Goal: Transaction & Acquisition: Purchase product/service

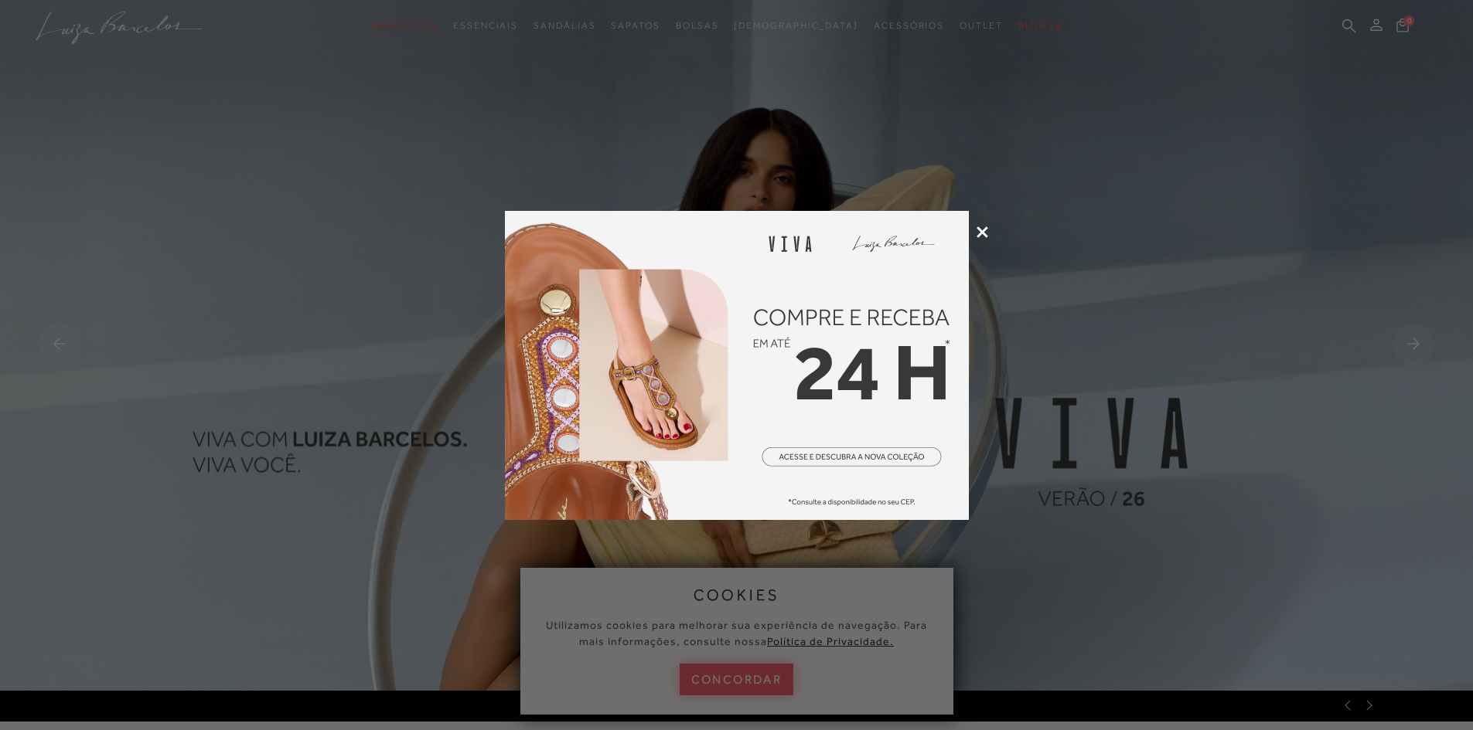
click at [983, 231] on icon at bounding box center [982, 232] width 12 height 12
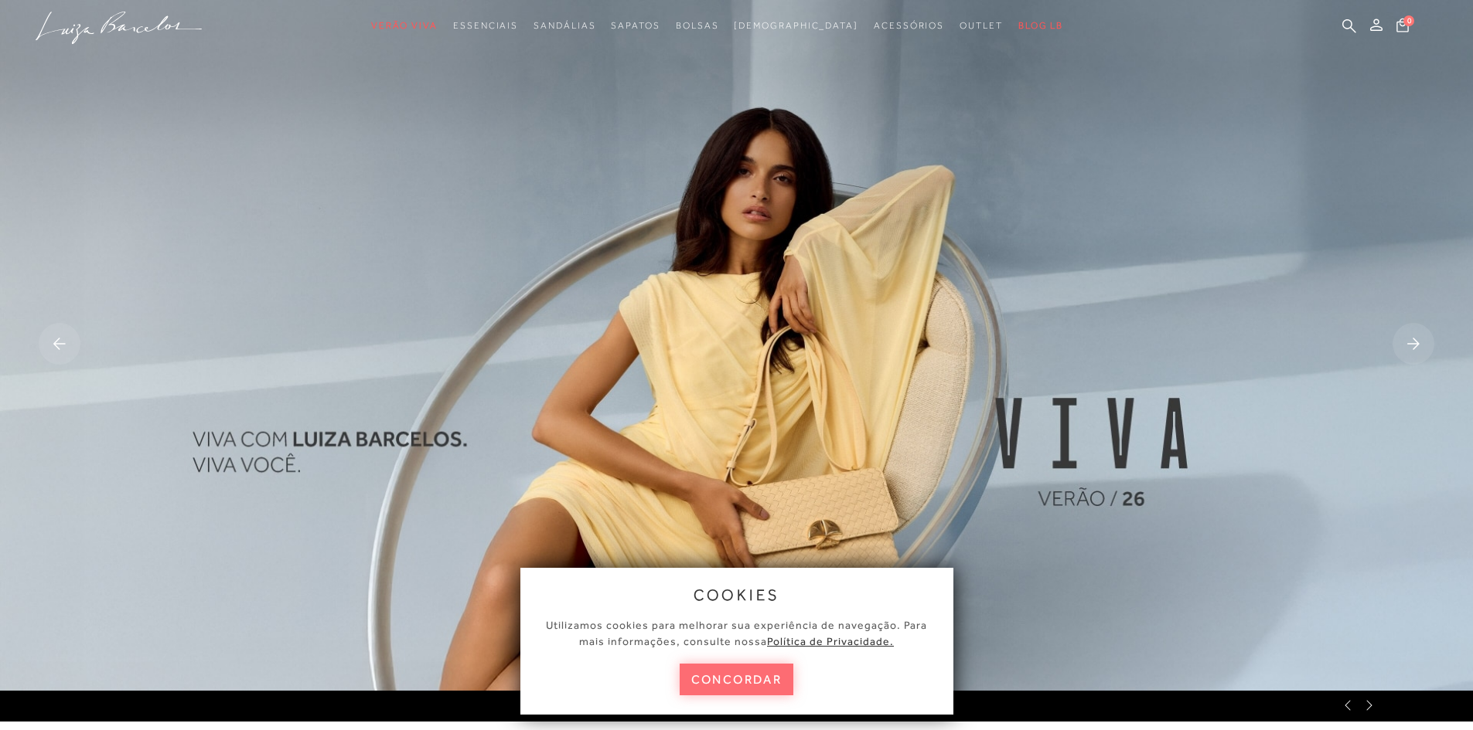
click at [732, 675] on button "concordar" at bounding box center [736, 680] width 114 height 32
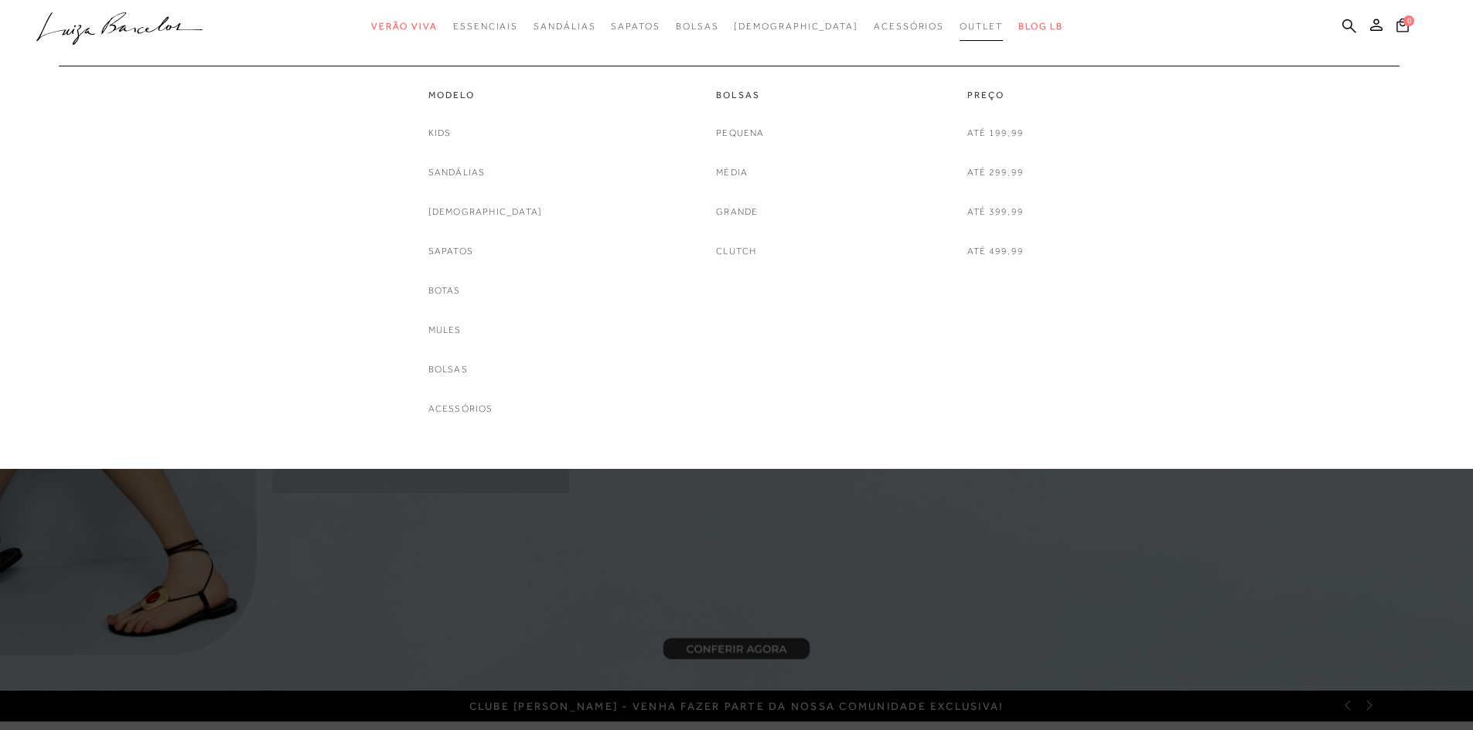
click at [959, 21] on span "Outlet" at bounding box center [980, 26] width 43 height 11
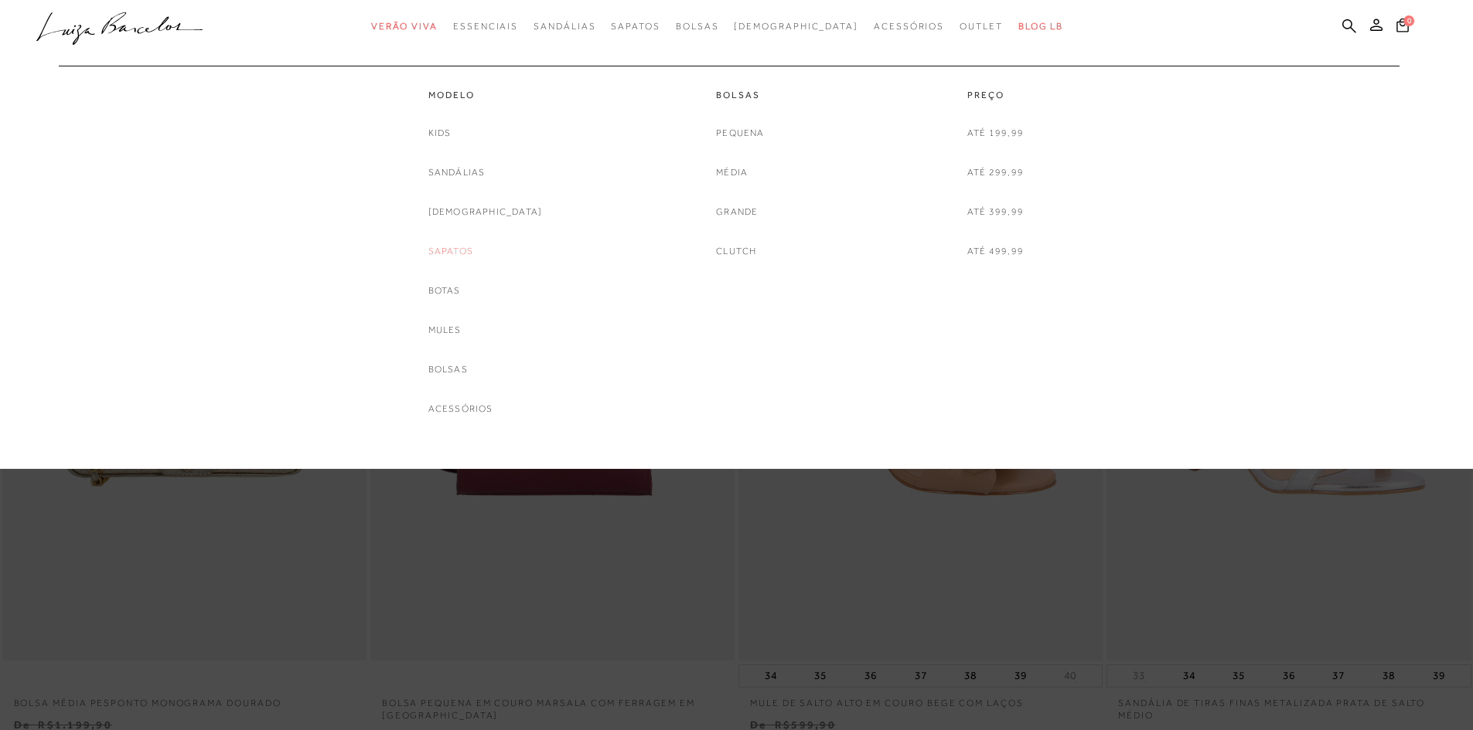
click at [464, 247] on link "Sapatos" at bounding box center [450, 251] width 45 height 16
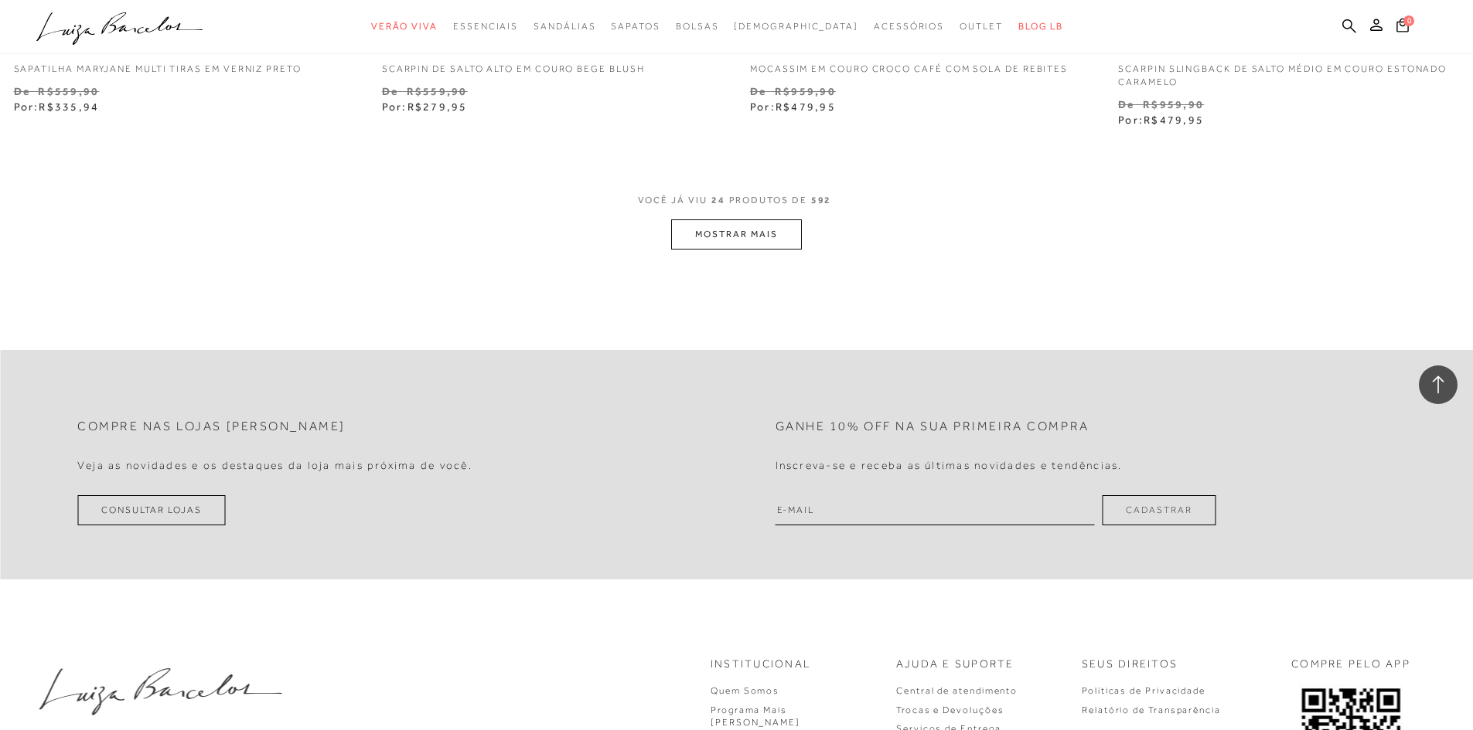
scroll to position [3942, 0]
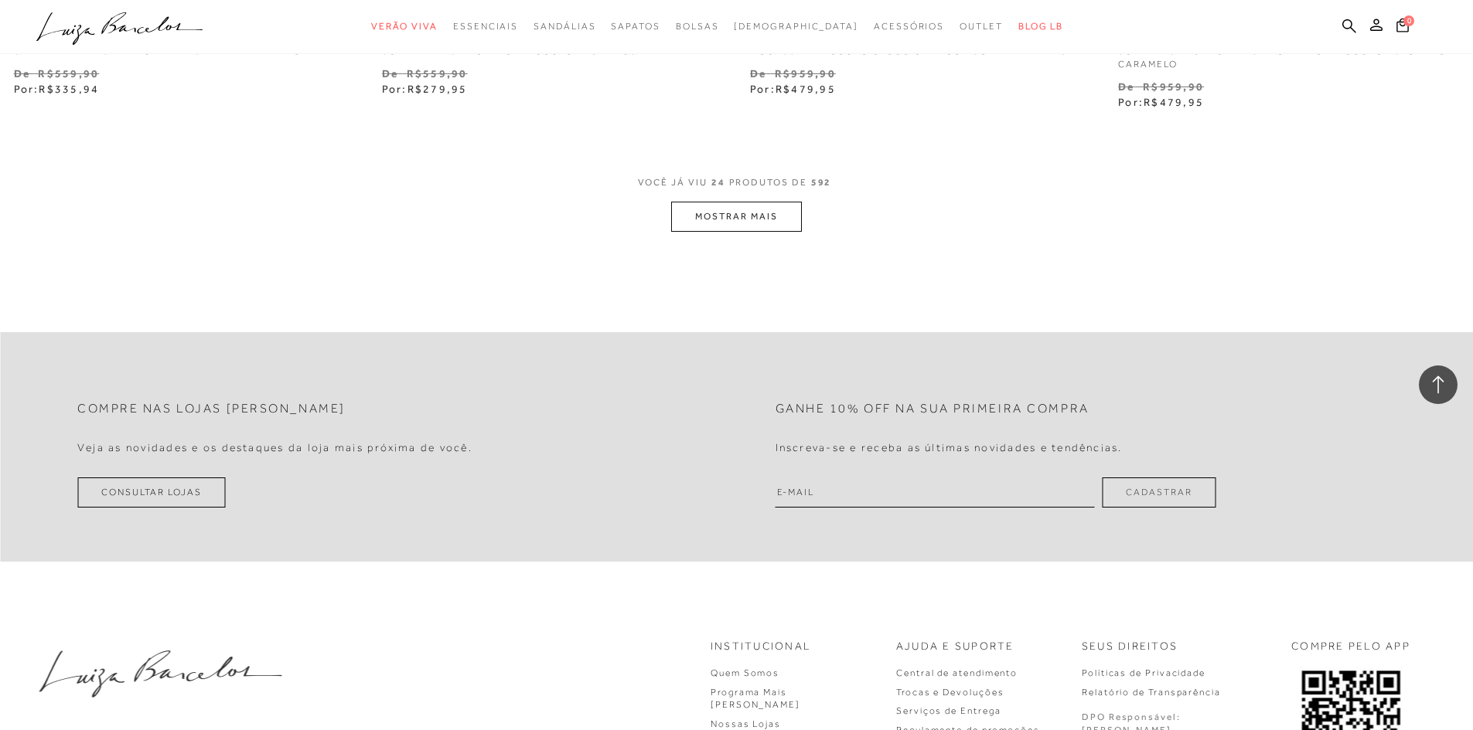
click at [710, 219] on button "MOSTRAR MAIS" at bounding box center [736, 217] width 130 height 30
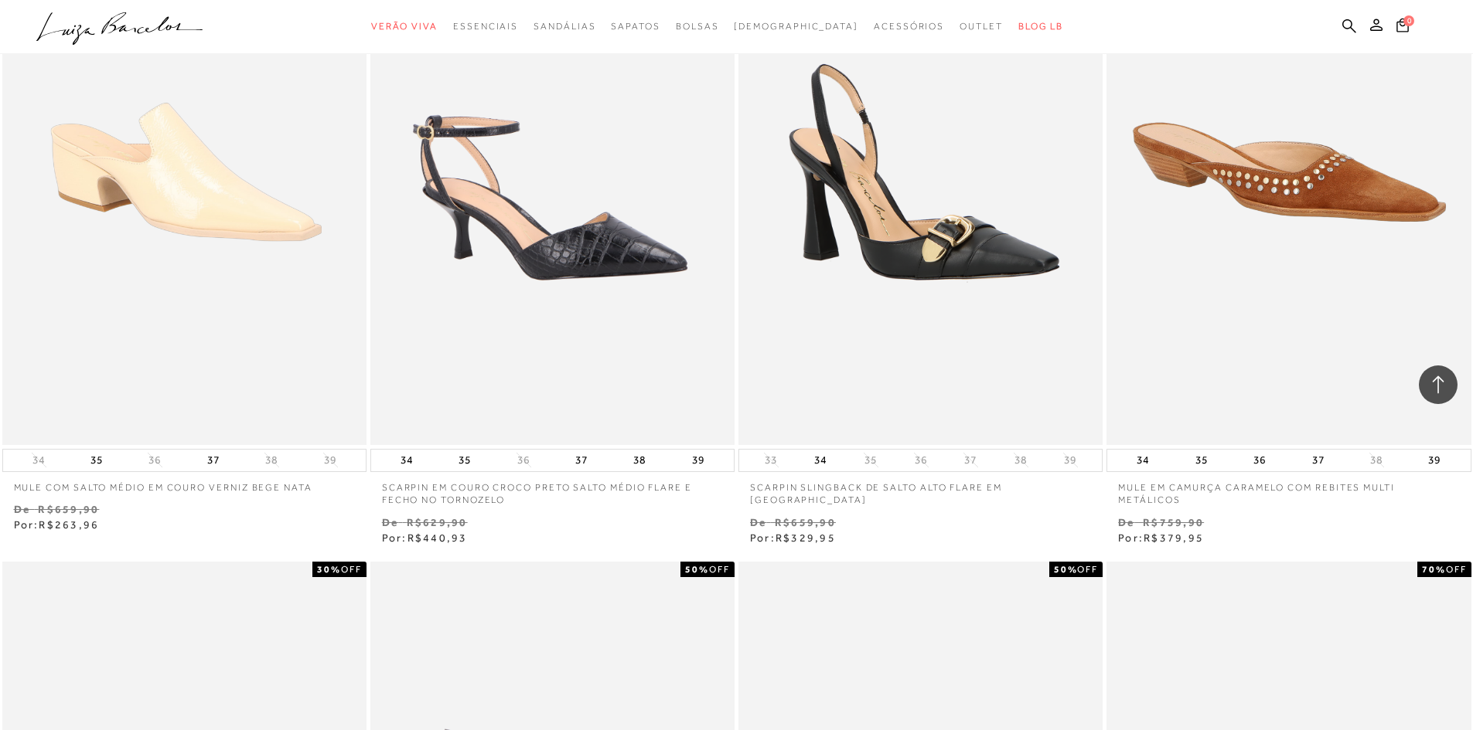
scroll to position [5488, 0]
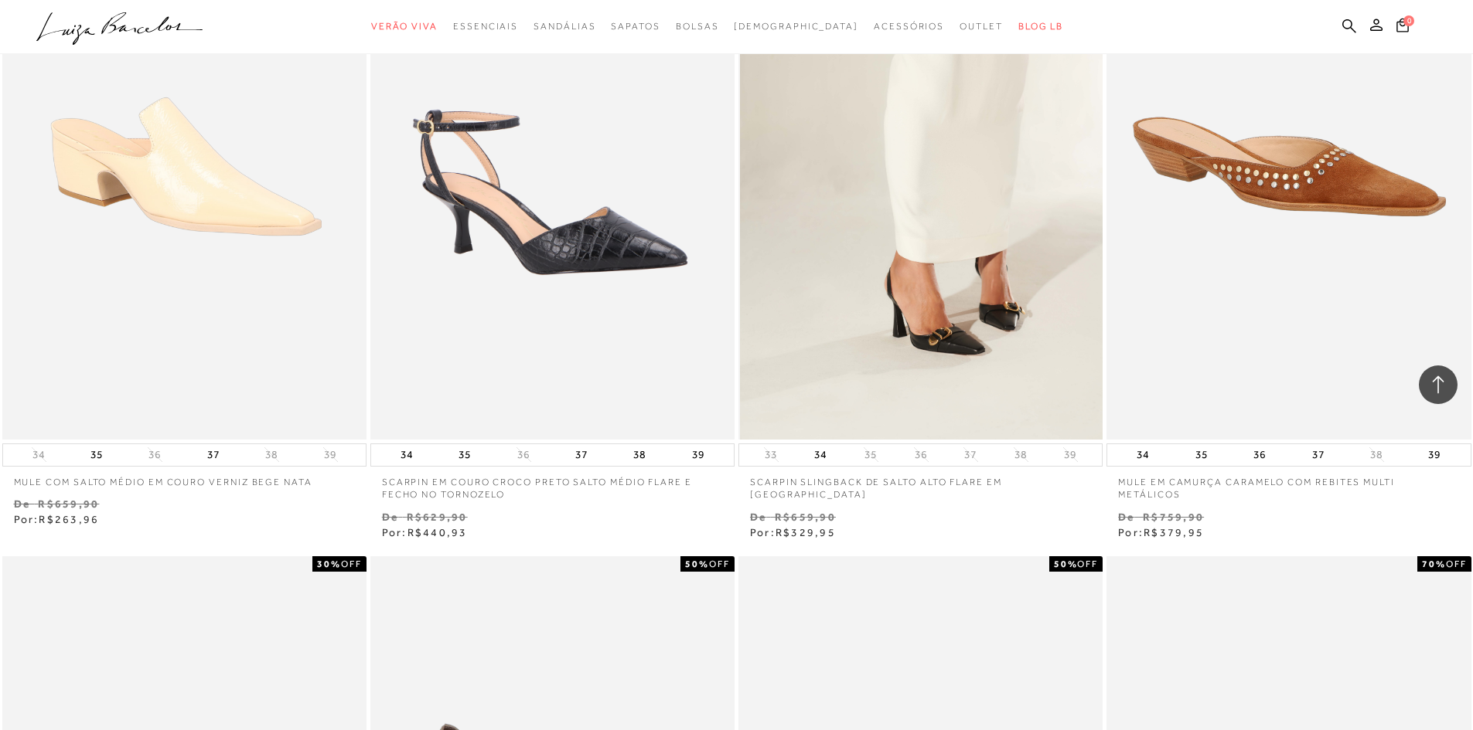
click at [928, 275] on img at bounding box center [921, 166] width 363 height 546
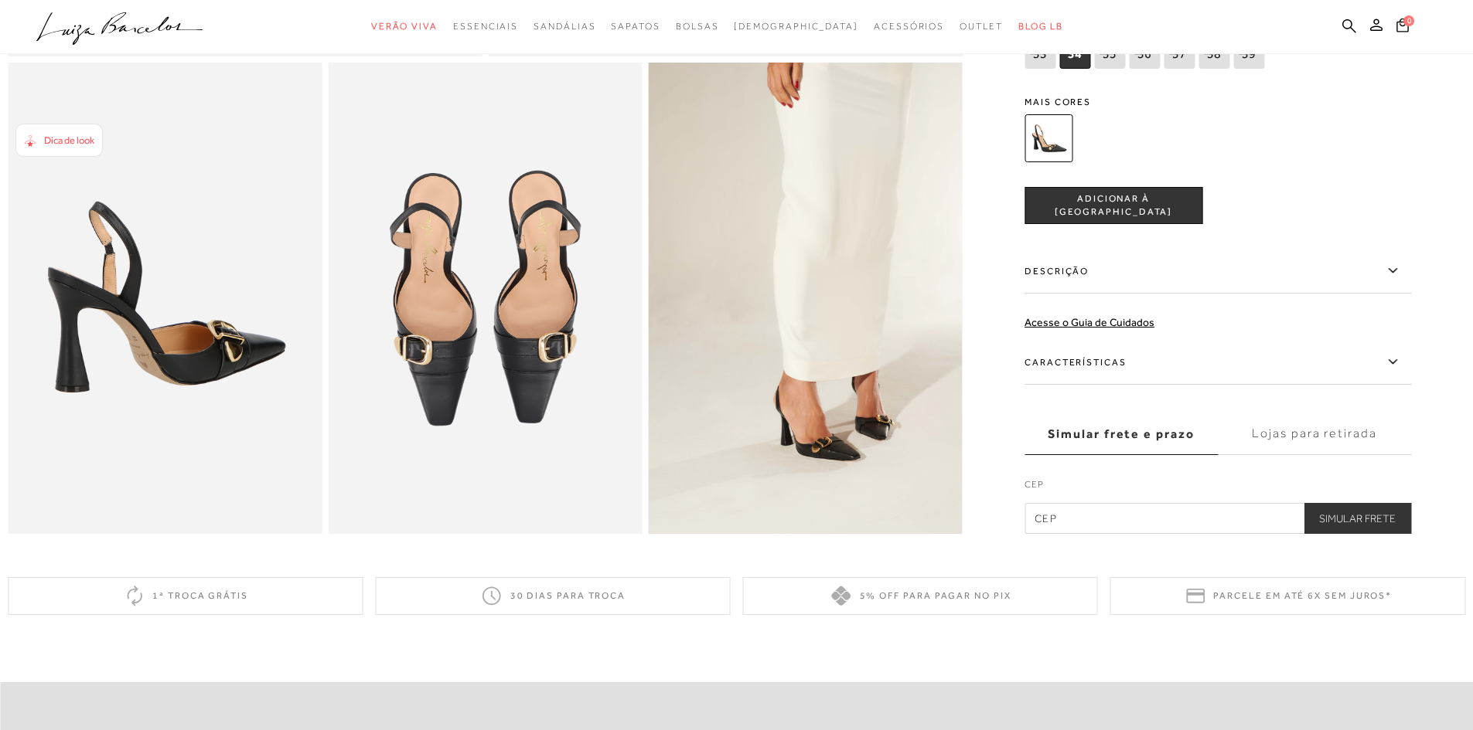
scroll to position [696, 0]
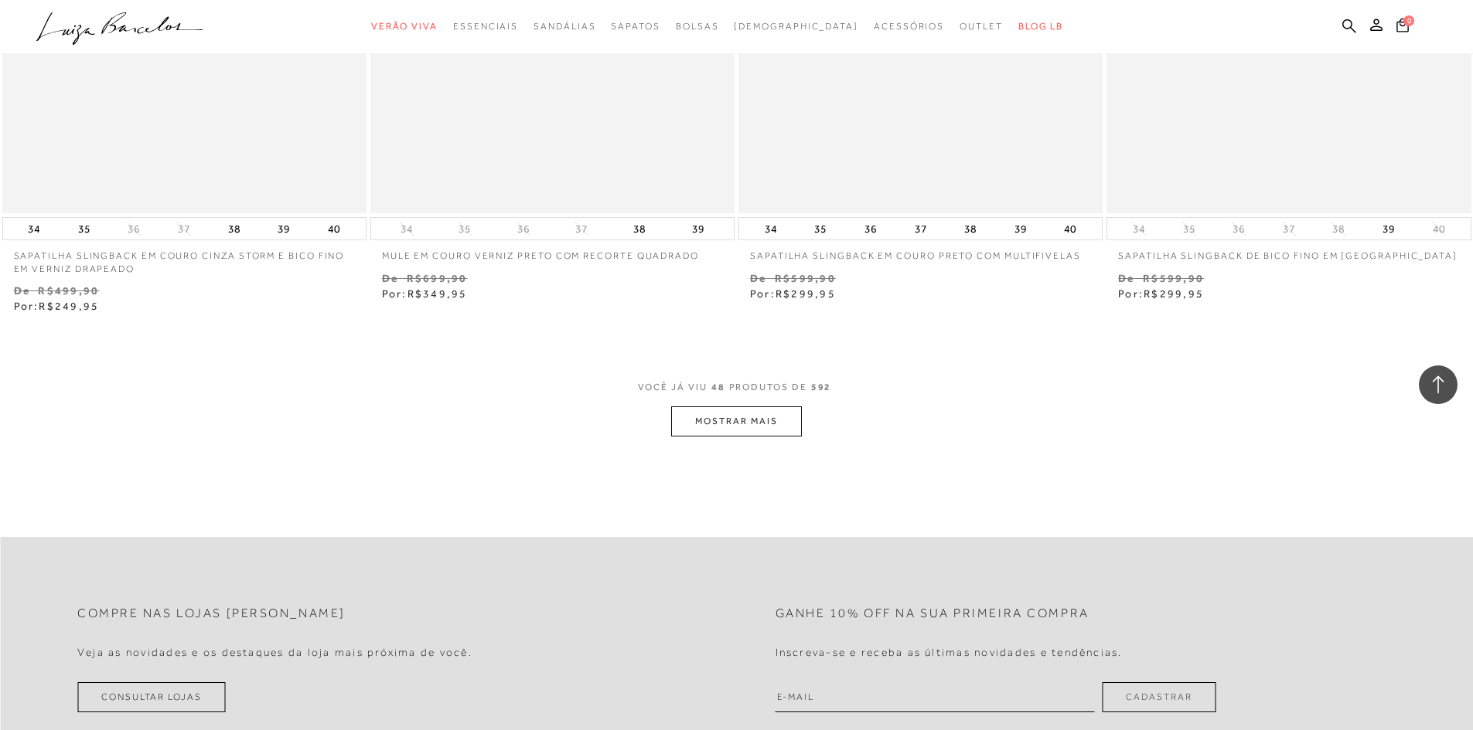
scroll to position [7728, 0]
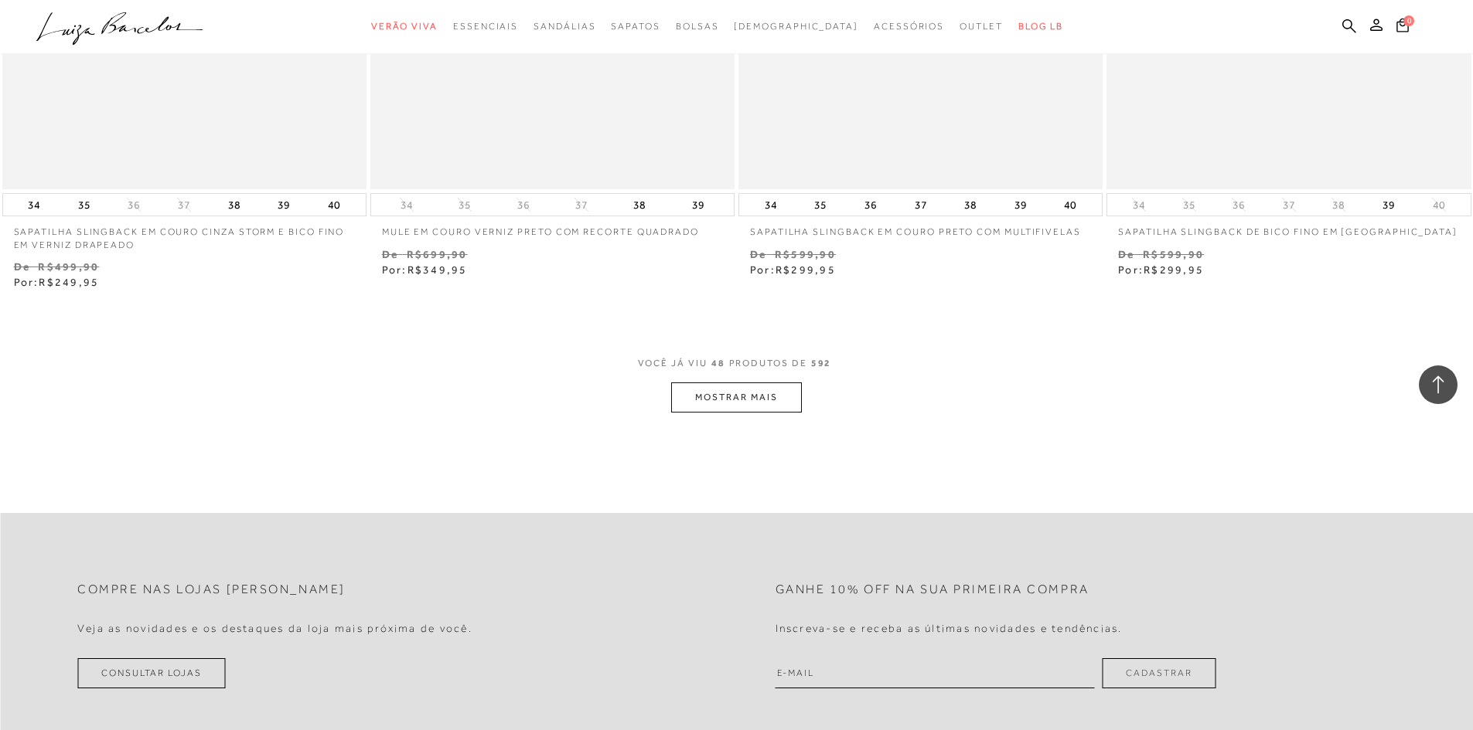
click at [759, 394] on button "MOSTRAR MAIS" at bounding box center [736, 398] width 130 height 30
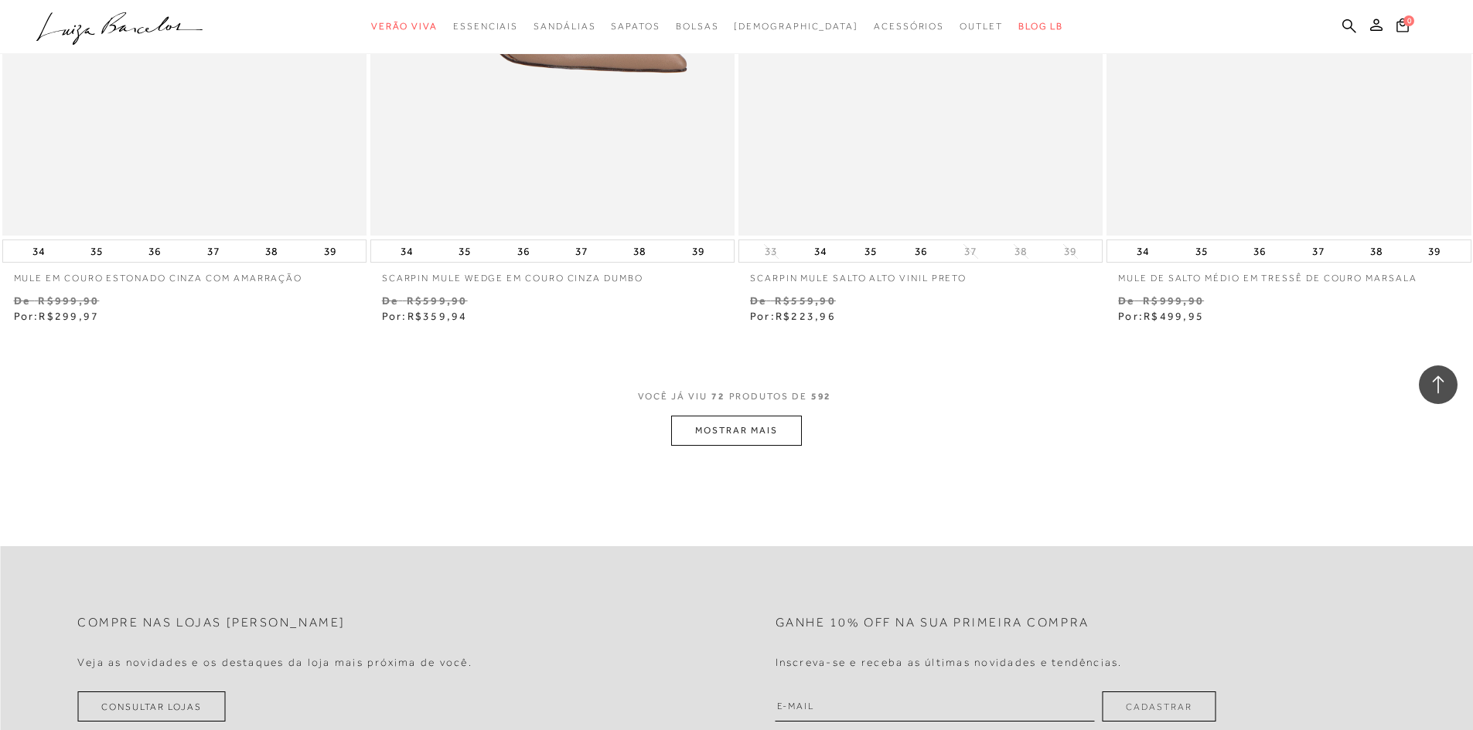
scroll to position [11748, 0]
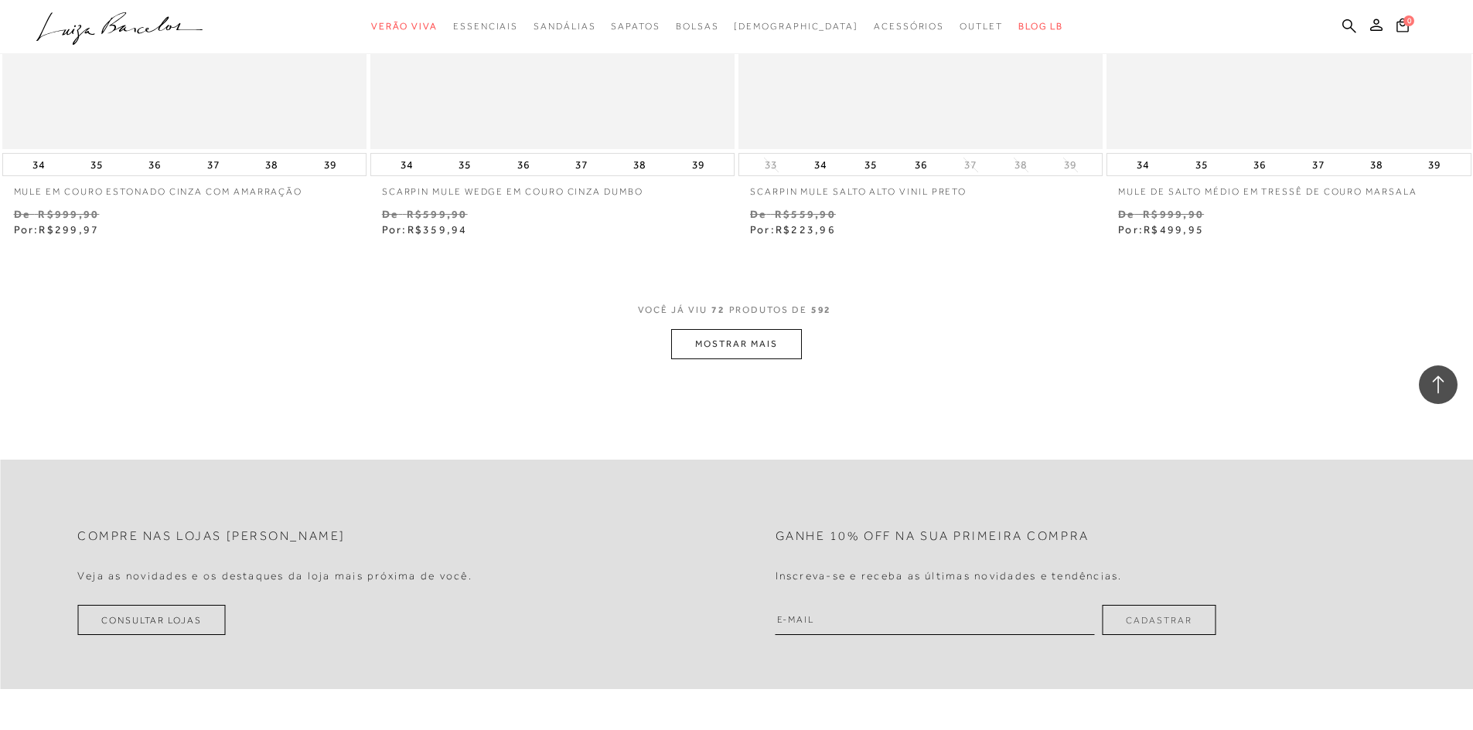
click at [743, 329] on button "MOSTRAR MAIS" at bounding box center [736, 344] width 130 height 30
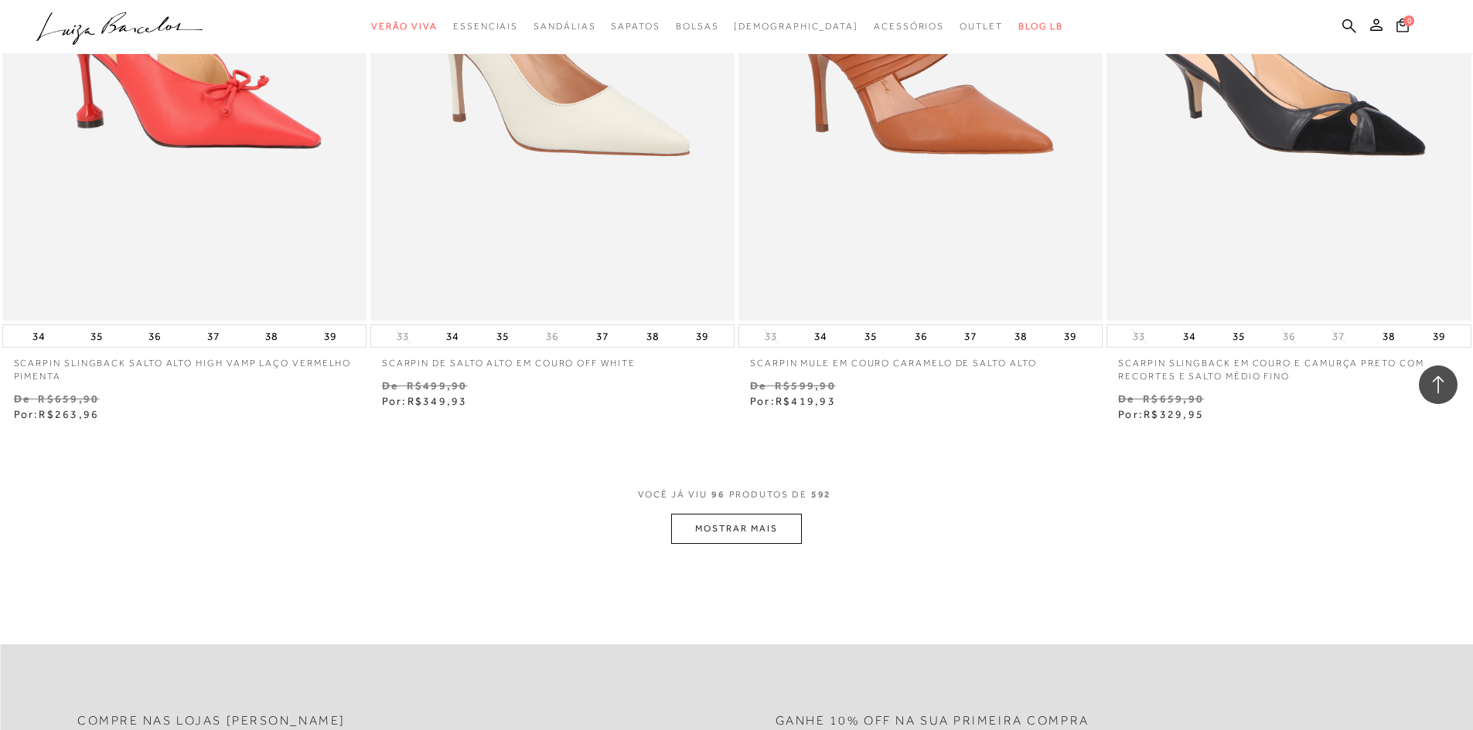
scroll to position [15690, 0]
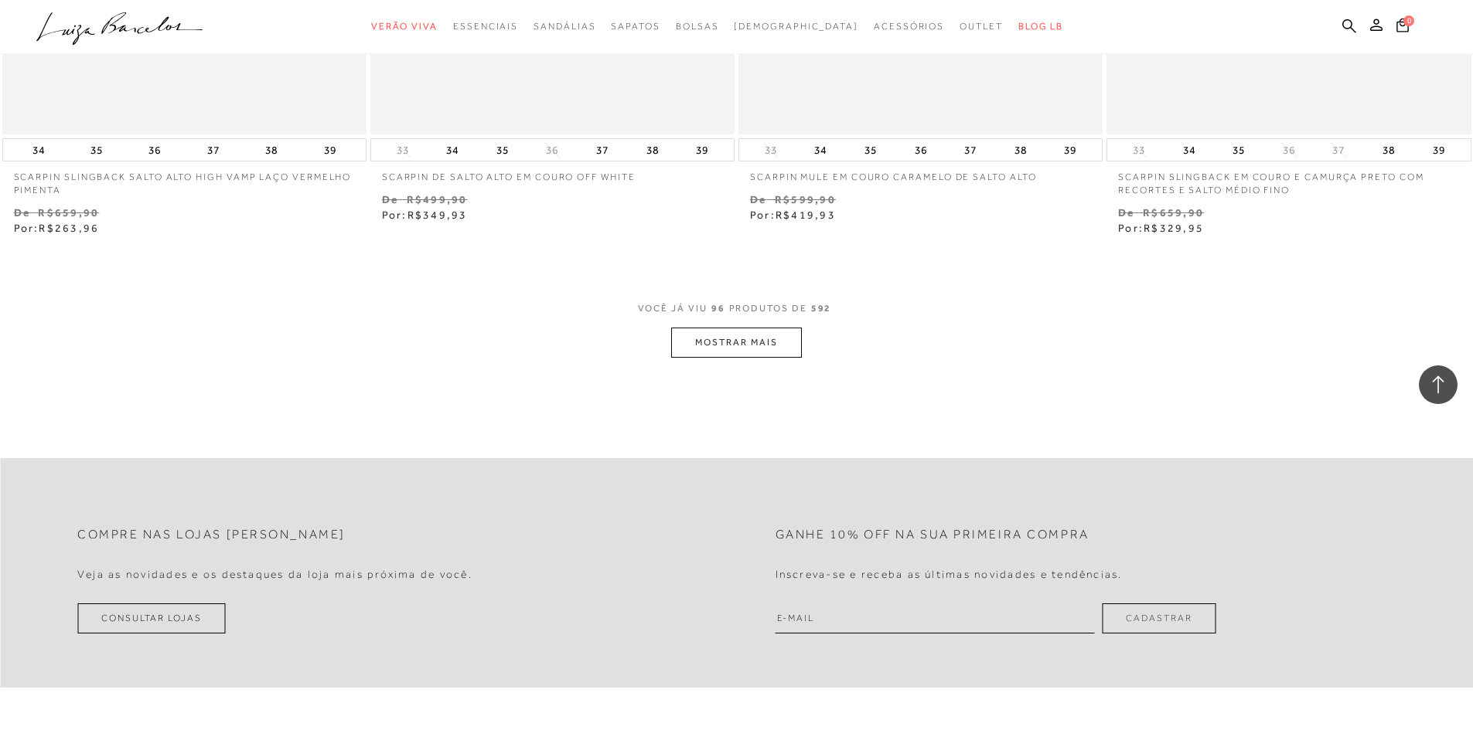
click at [764, 336] on button "MOSTRAR MAIS" at bounding box center [736, 343] width 130 height 30
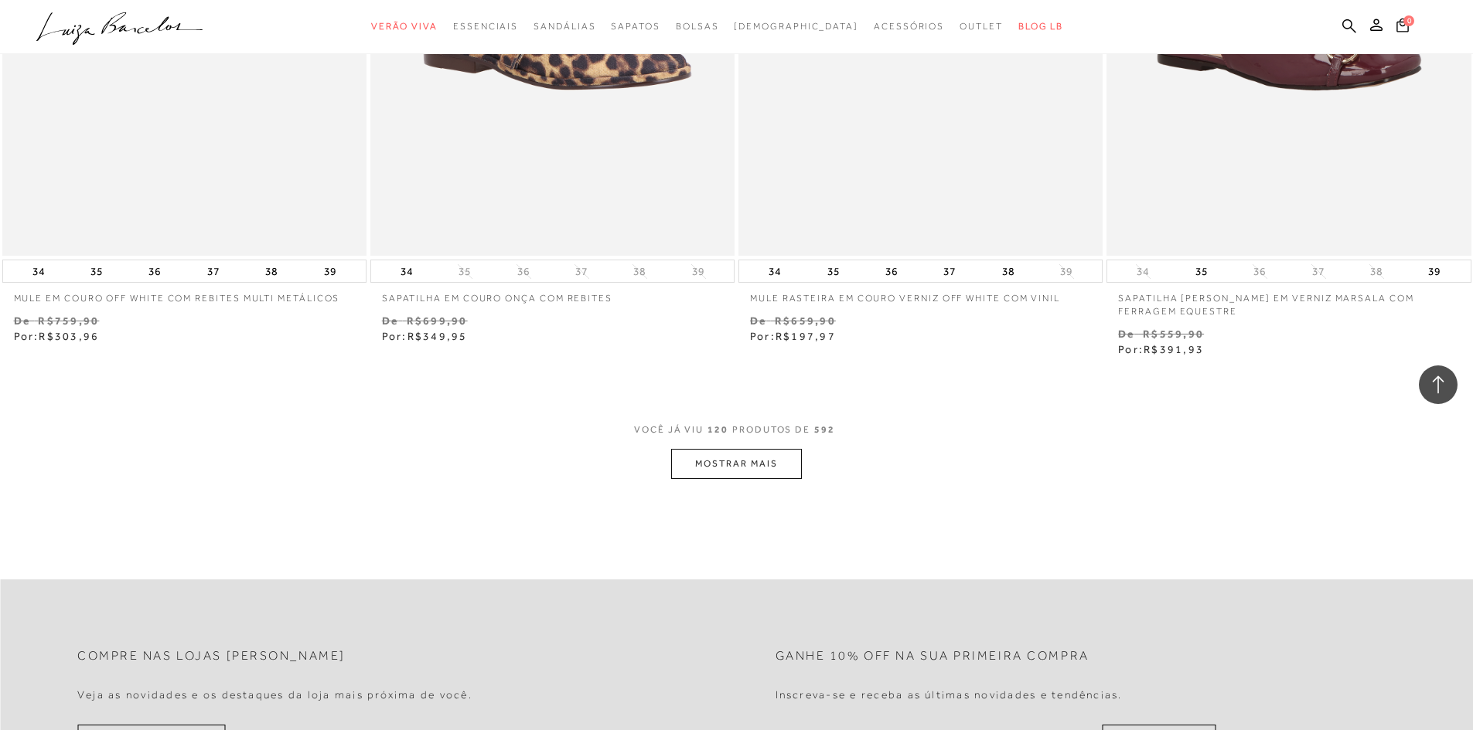
scroll to position [19555, 0]
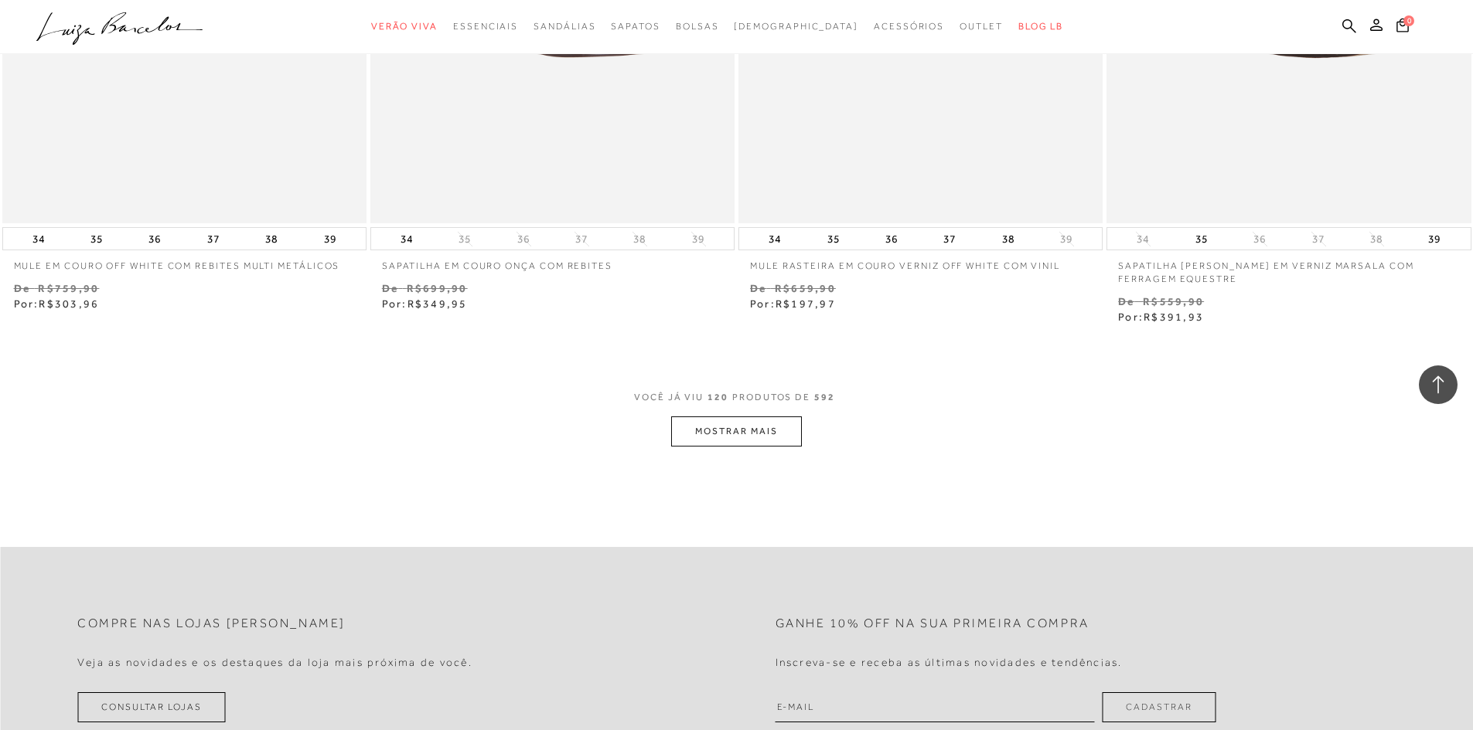
click at [744, 438] on button "MOSTRAR MAIS" at bounding box center [736, 432] width 130 height 30
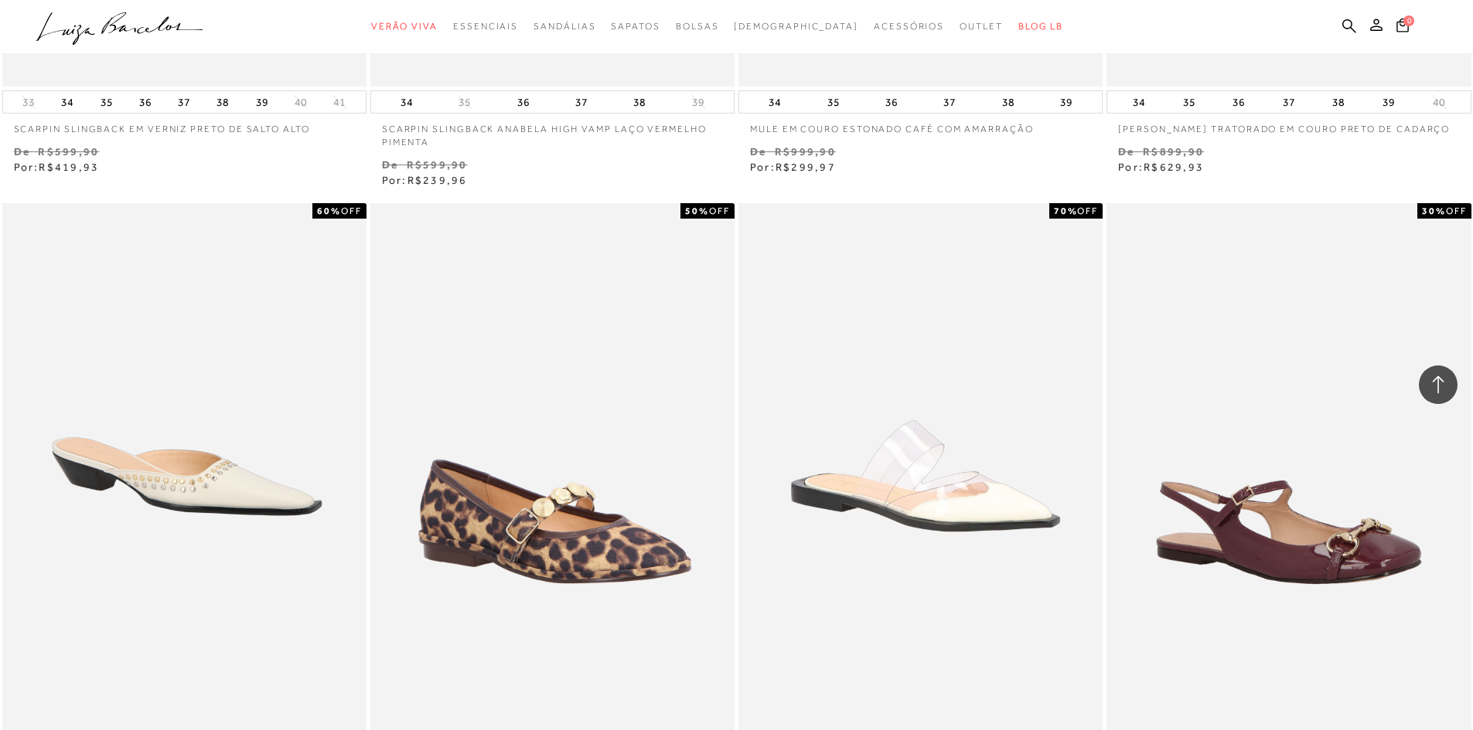
scroll to position [18705, 0]
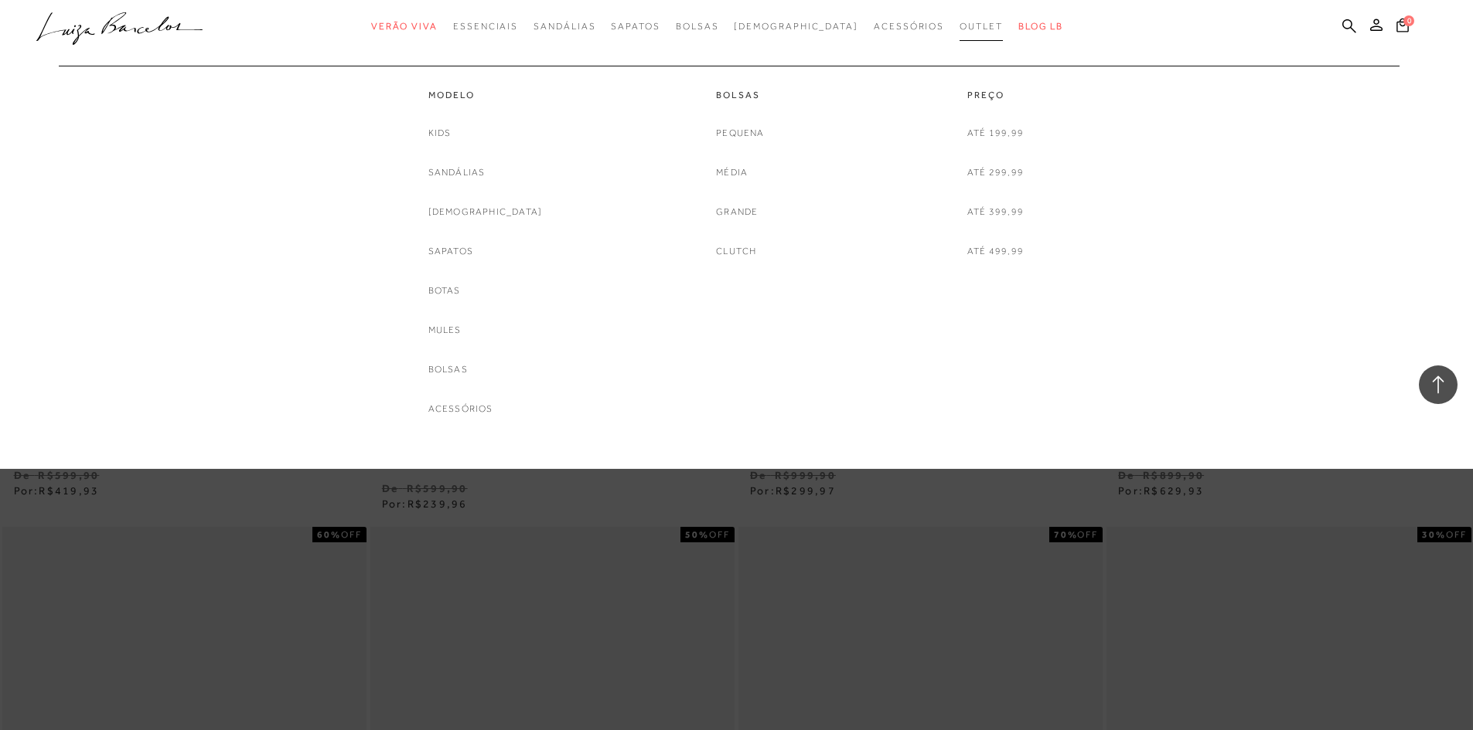
click at [959, 21] on span "Outlet" at bounding box center [980, 26] width 43 height 11
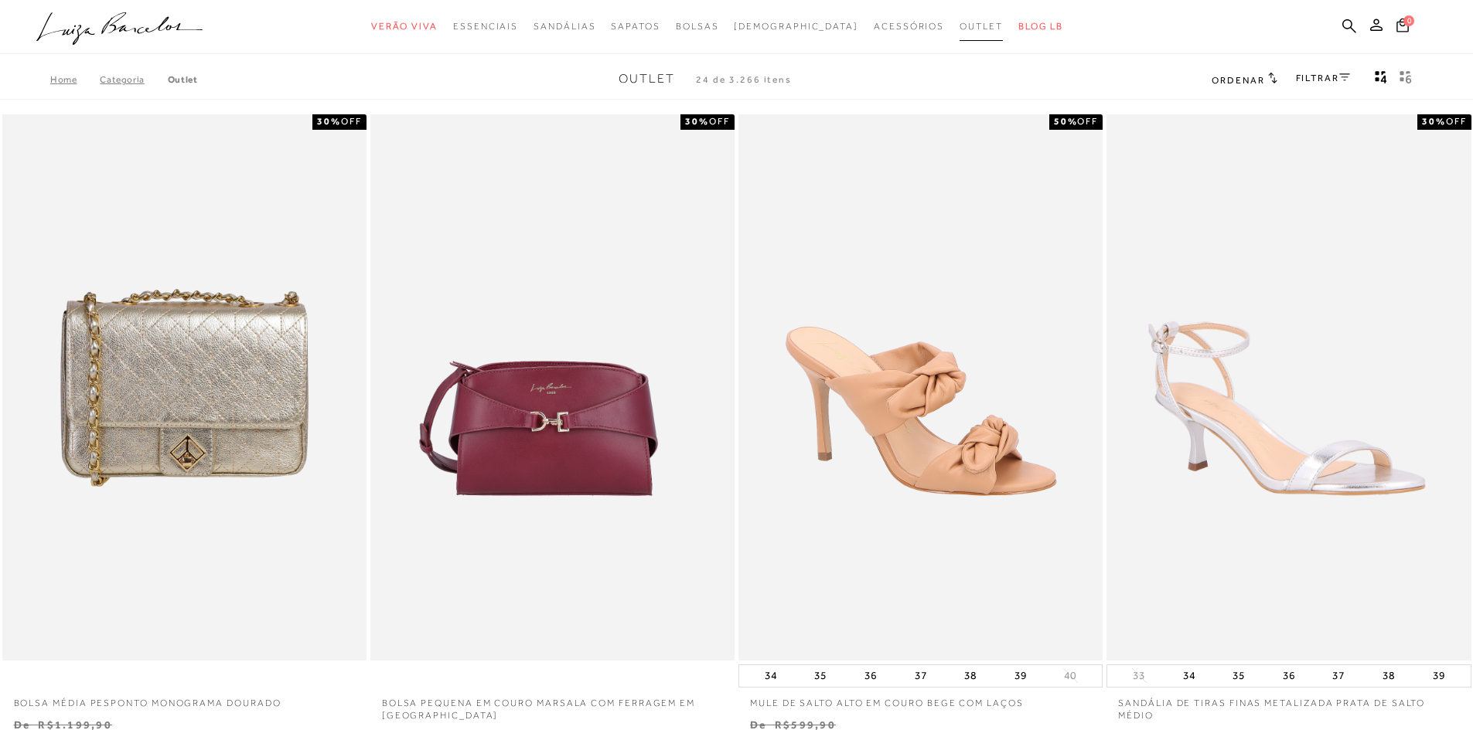
click at [959, 26] on span "Outlet" at bounding box center [980, 26] width 43 height 11
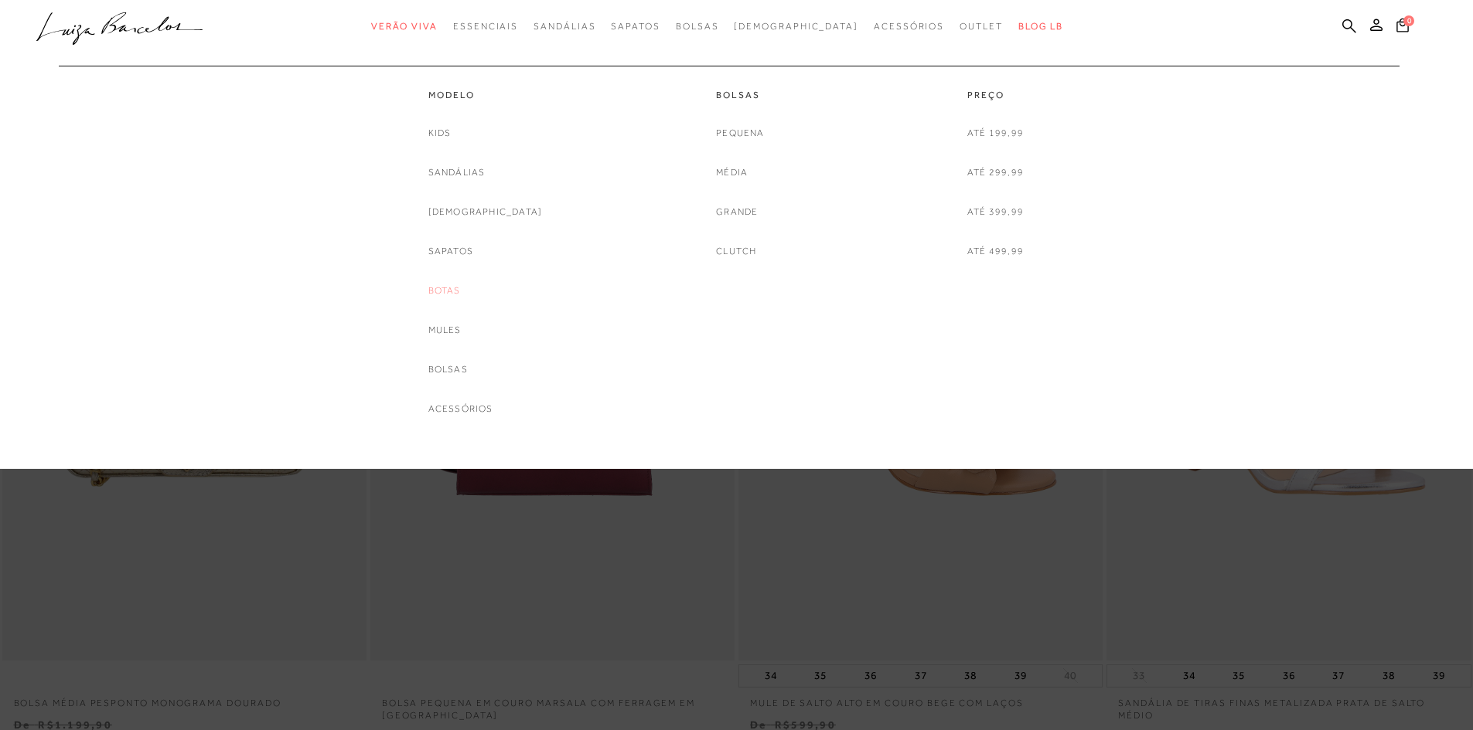
click at [461, 292] on link "Botas" at bounding box center [444, 291] width 32 height 16
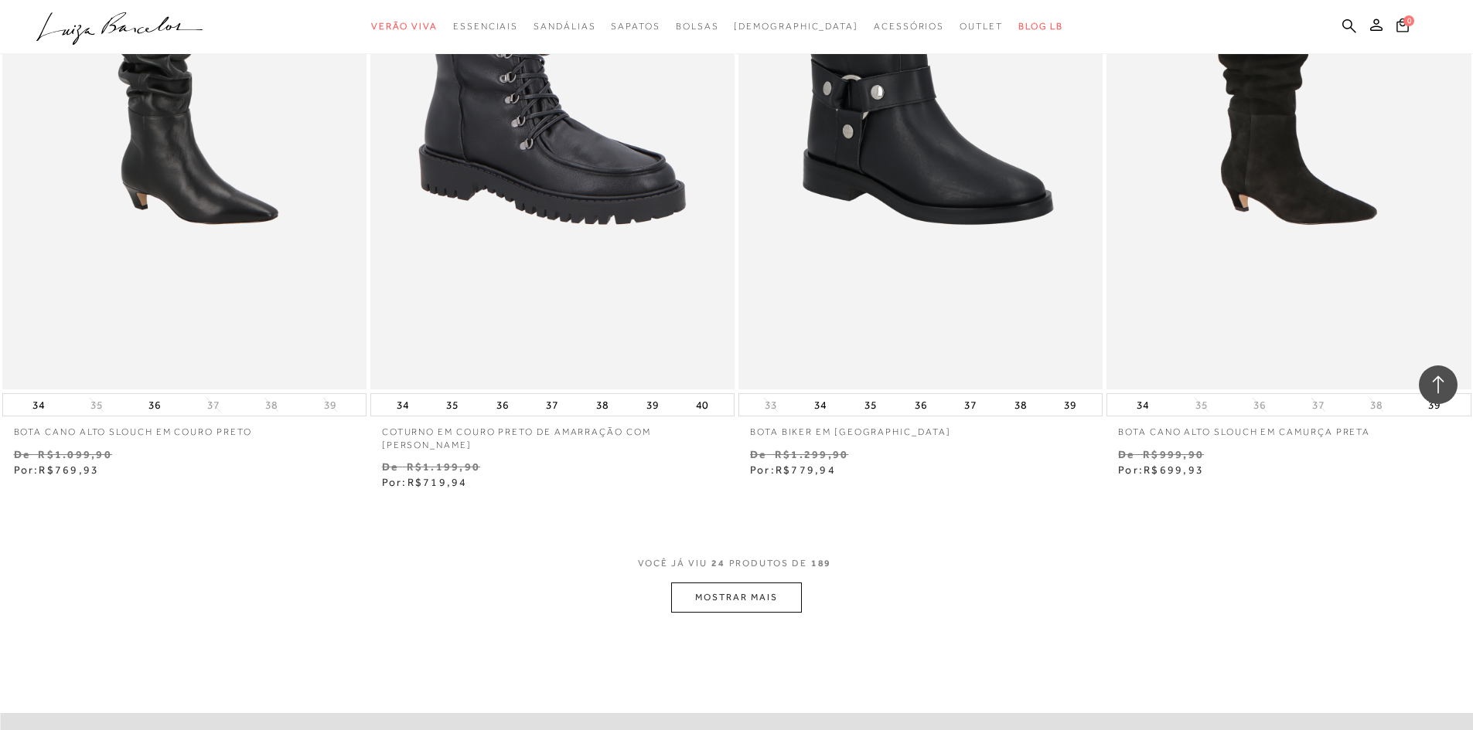
scroll to position [3788, 0]
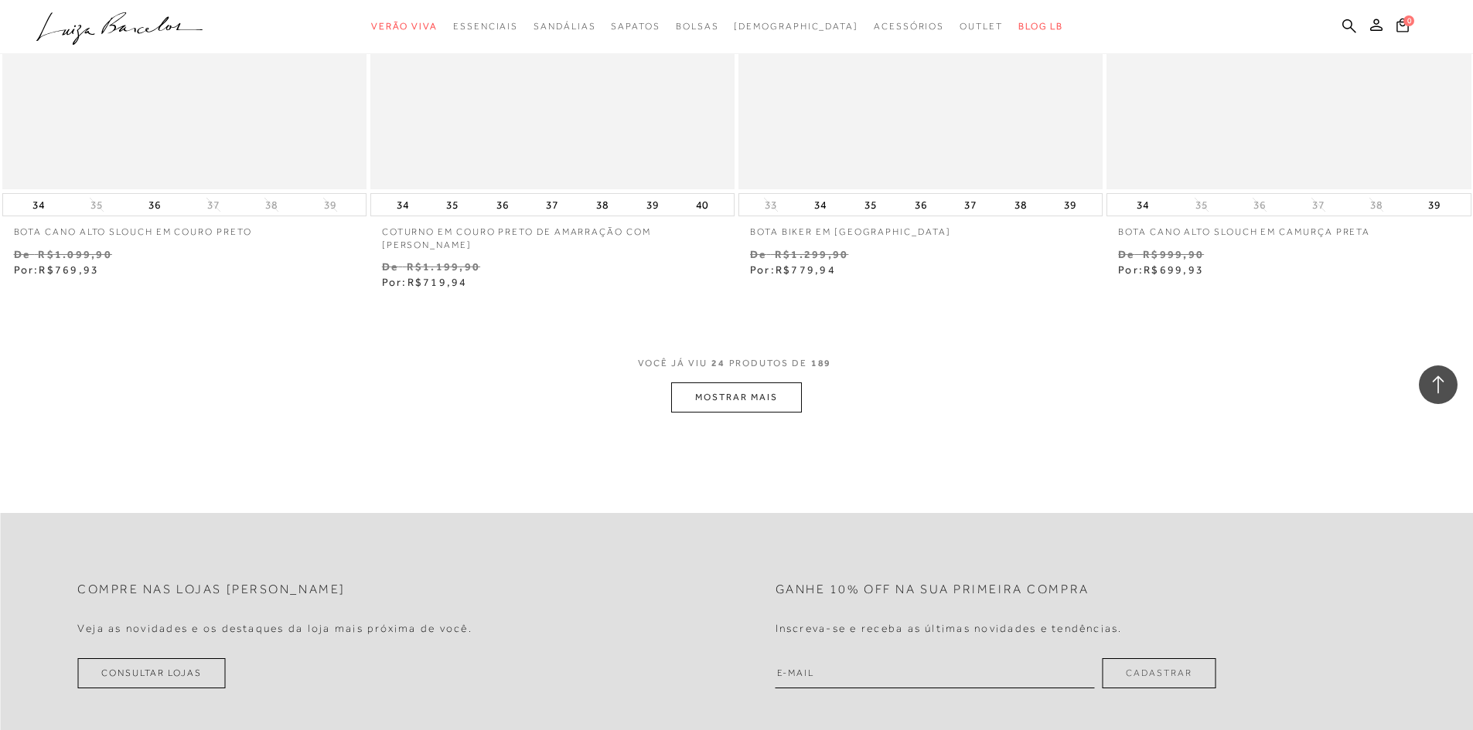
click at [762, 403] on button "MOSTRAR MAIS" at bounding box center [736, 398] width 130 height 30
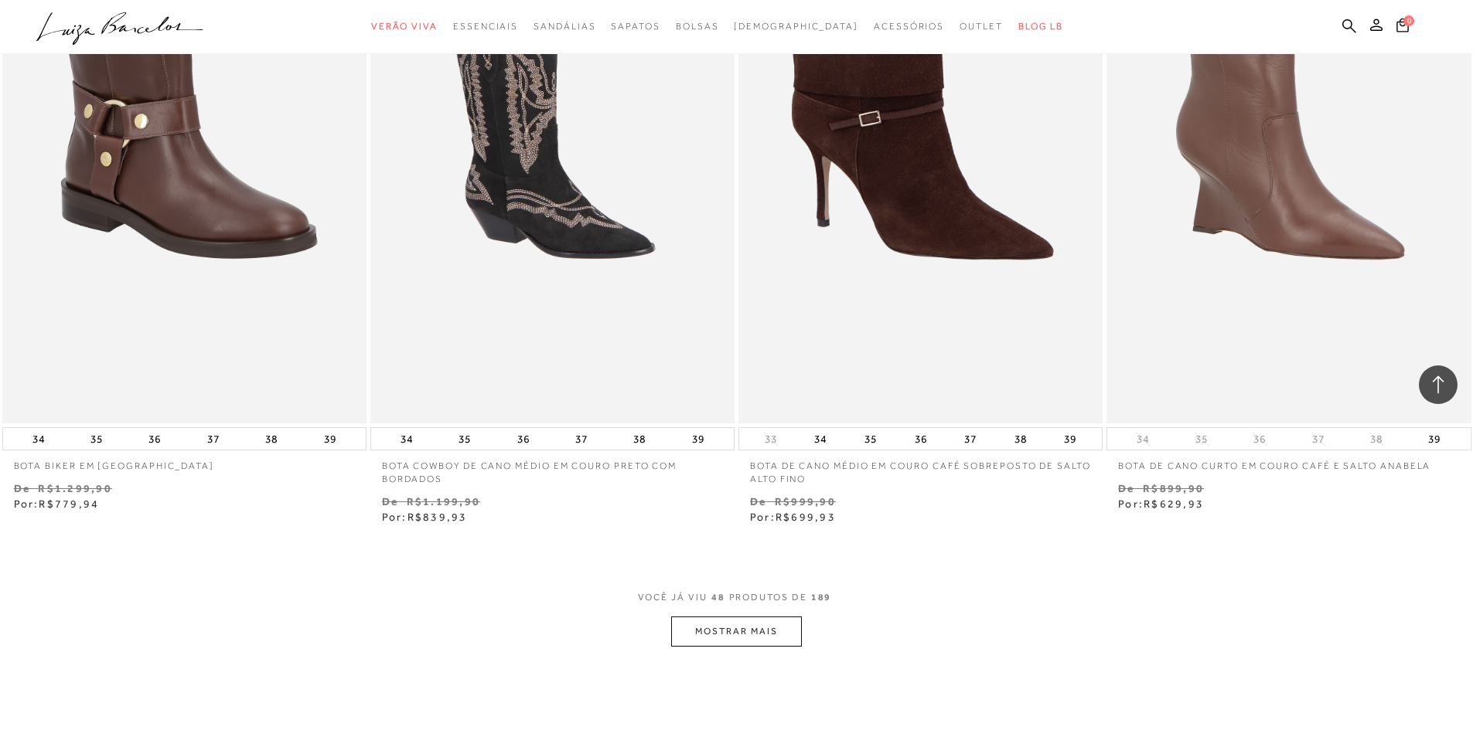
scroll to position [7730, 0]
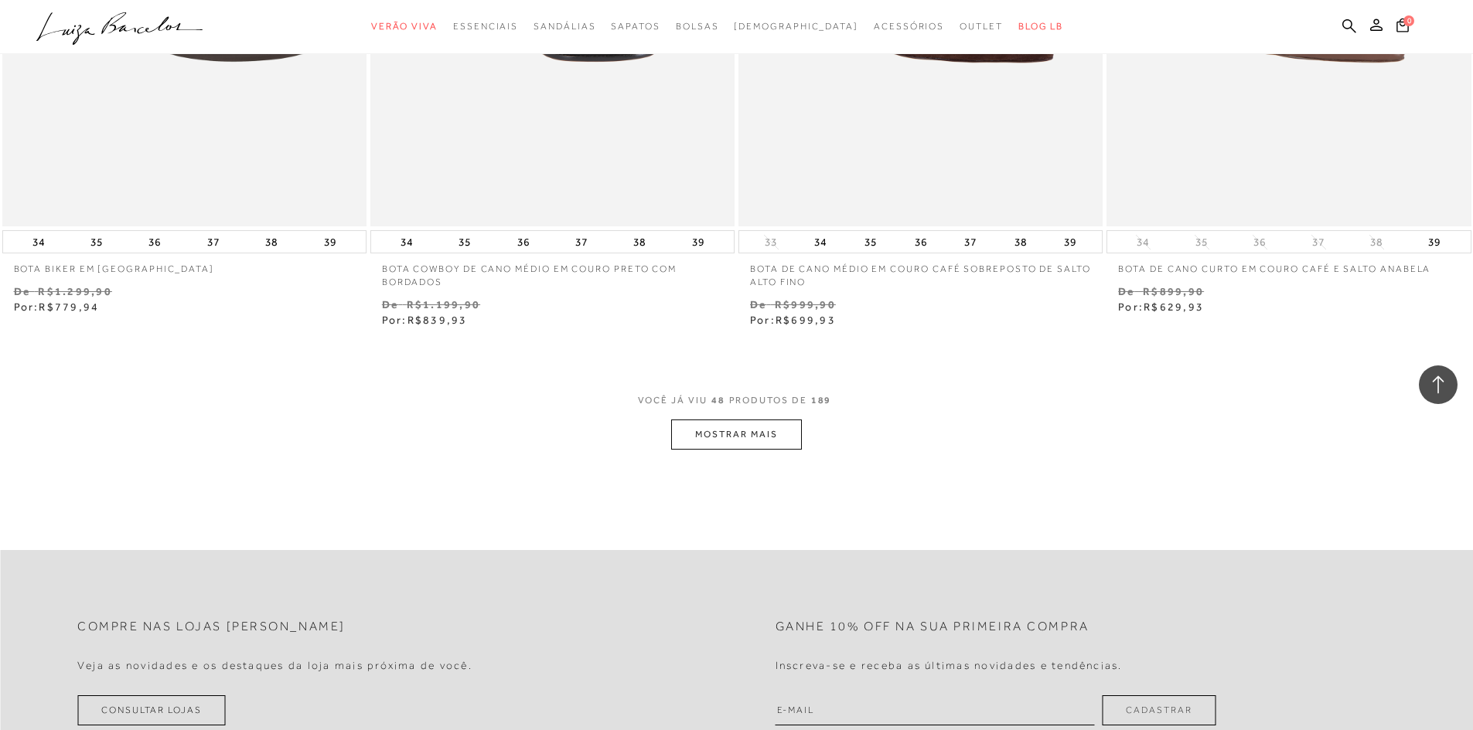
click at [737, 430] on button "MOSTRAR MAIS" at bounding box center [736, 435] width 130 height 30
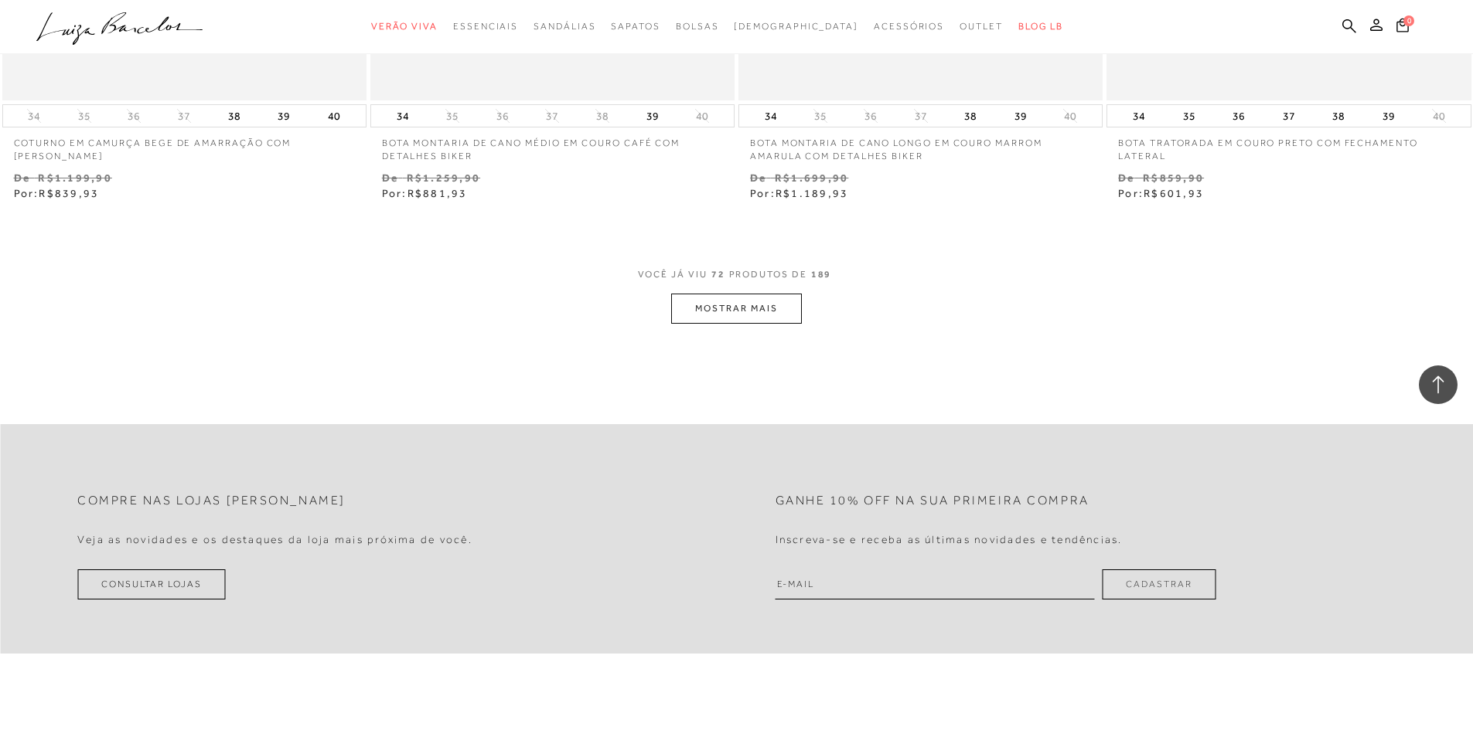
scroll to position [11827, 0]
click at [744, 320] on button "MOSTRAR MAIS" at bounding box center [736, 305] width 130 height 30
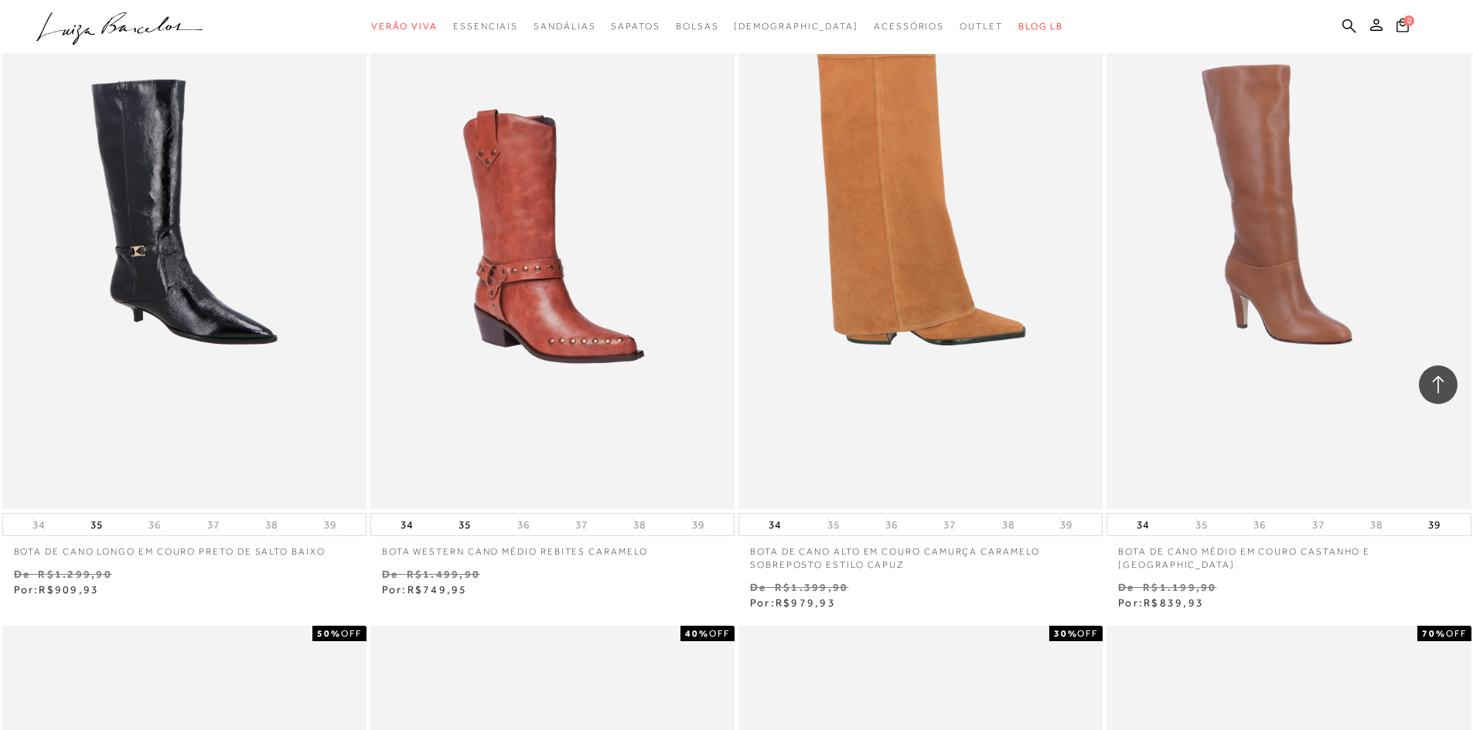
scroll to position [14068, 0]
